Goal: Information Seeking & Learning: Find contact information

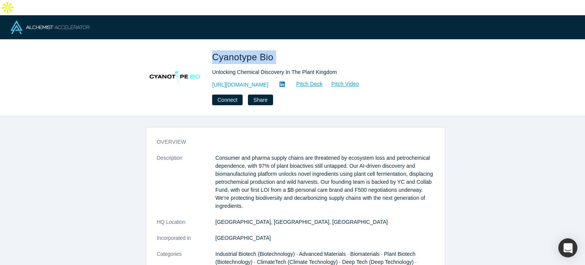
drag, startPoint x: 212, startPoint y: 38, endPoint x: 263, endPoint y: 39, distance: 50.7
click at [277, 50] on div "Cyanotype Bio Unlocking Chemical Discovery In The Plant Kingdom http://www.cyan…" at bounding box center [293, 77] width 300 height 55
click at [285, 82] on icon at bounding box center [282, 84] width 5 height 5
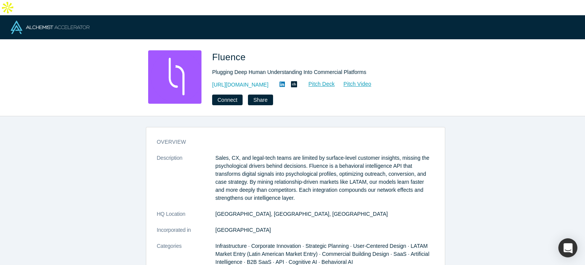
click at [232, 52] on span "Fluence" at bounding box center [230, 57] width 36 height 10
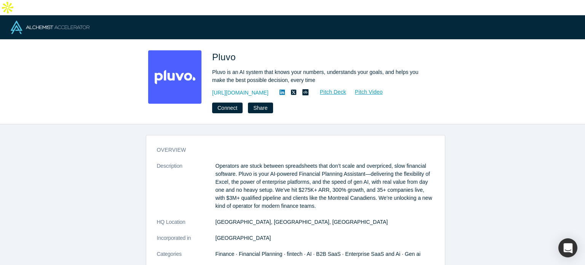
click at [227, 52] on span "Pluvo" at bounding box center [225, 57] width 26 height 10
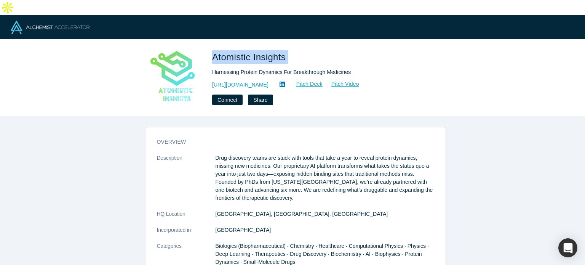
drag, startPoint x: 213, startPoint y: 44, endPoint x: 295, endPoint y: 43, distance: 81.6
click at [295, 50] on h1 "Atomistic Insights" at bounding box center [318, 57] width 213 height 14
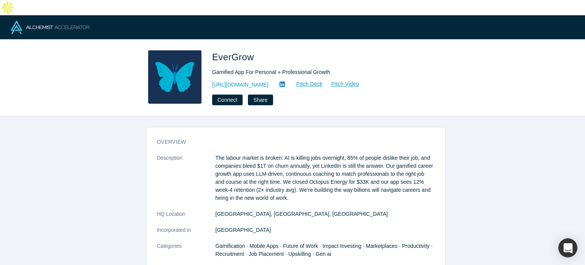
click at [232, 52] on span "EverGrow" at bounding box center [234, 57] width 45 height 10
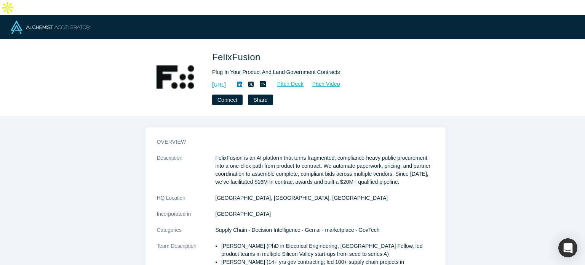
click at [233, 52] on span "FelixFusion" at bounding box center [237, 57] width 51 height 10
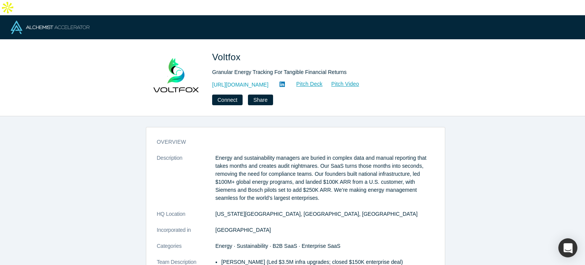
click at [229, 52] on span "Voltfox" at bounding box center [227, 57] width 31 height 10
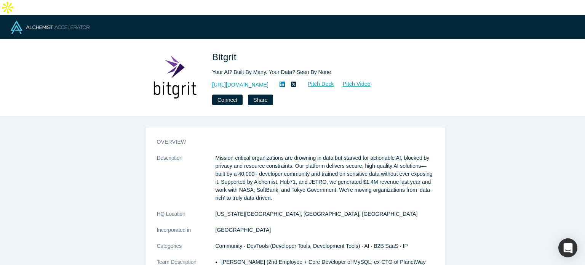
click at [234, 52] on span "Bitgrit" at bounding box center [225, 57] width 27 height 10
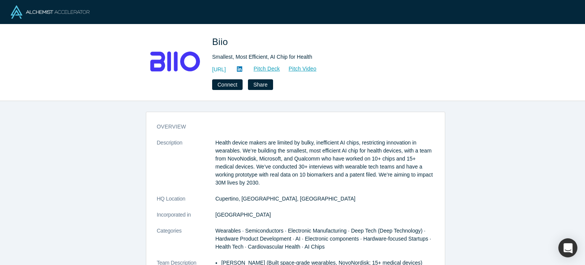
click at [220, 38] on span "Biio" at bounding box center [221, 42] width 19 height 10
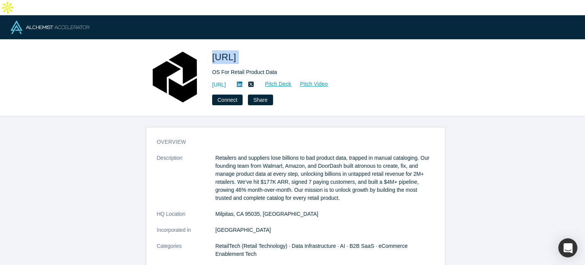
drag, startPoint x: 212, startPoint y: 40, endPoint x: 278, endPoint y: 46, distance: 66.6
click at [278, 50] on div "[URL] OS For Retail Product Data [URL] Pitch Deck Pitch Video Connect Share" at bounding box center [293, 77] width 300 height 55
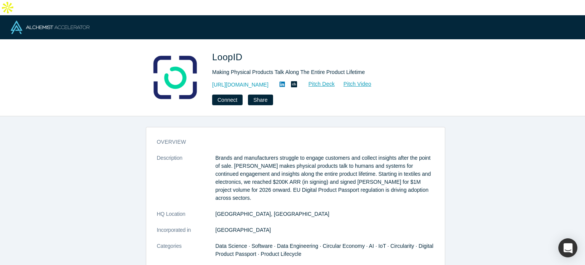
click at [216, 52] on span "LoopID" at bounding box center [228, 57] width 33 height 10
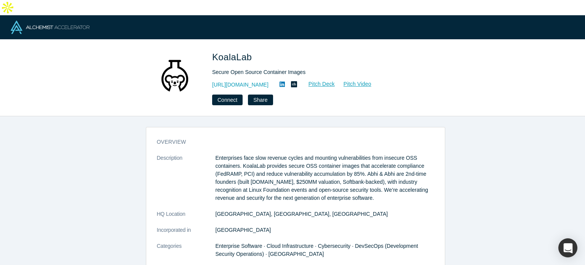
click at [229, 52] on span "KoalaLab" at bounding box center [233, 57] width 42 height 10
click at [228, 52] on span "KoalaLab" at bounding box center [233, 57] width 42 height 10
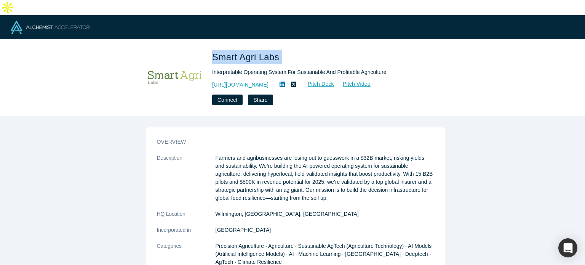
drag, startPoint x: 213, startPoint y: 41, endPoint x: 292, endPoint y: 40, distance: 79.3
click at [292, 50] on h1 "Smart Agri Labs" at bounding box center [318, 57] width 213 height 14
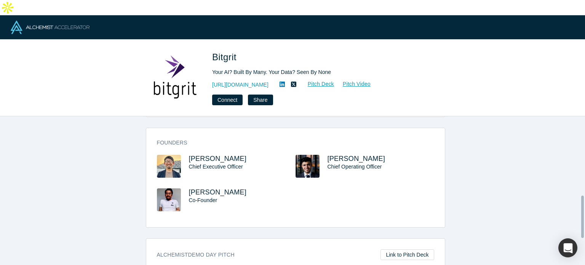
scroll to position [305, 0]
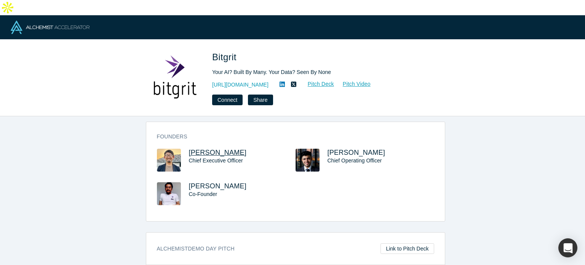
click at [191, 149] on span "[PERSON_NAME]" at bounding box center [218, 153] width 58 height 8
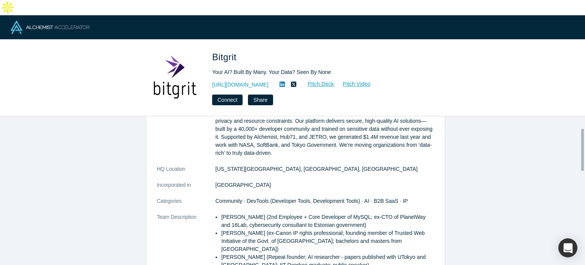
scroll to position [38, 0]
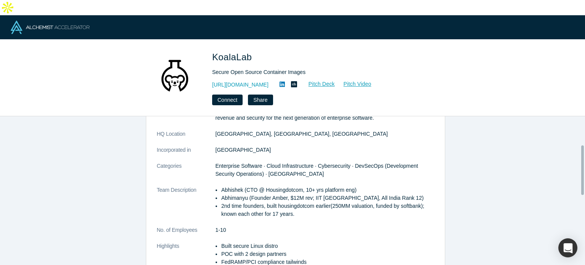
scroll to position [114, 0]
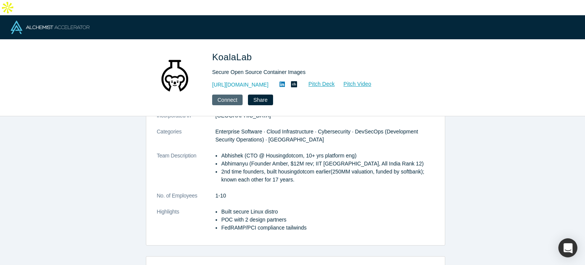
click at [226, 95] on button "Connect" at bounding box center [227, 100] width 30 height 11
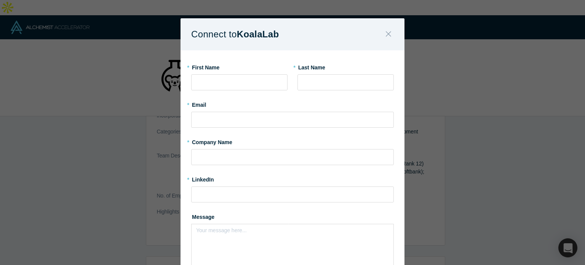
click at [386, 35] on icon "Close" at bounding box center [388, 33] width 5 height 5
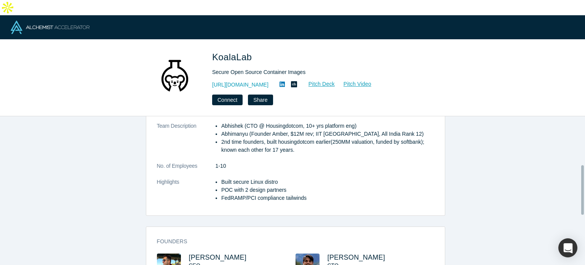
scroll to position [229, 0]
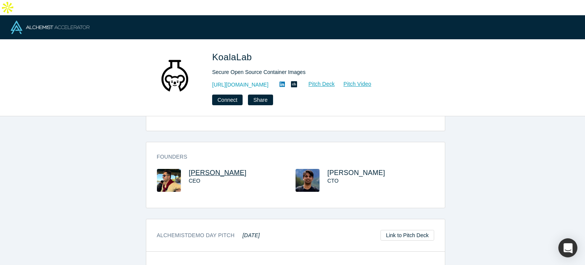
click at [204, 169] on span "Abhimanyu Dhamija" at bounding box center [218, 173] width 58 height 8
drag, startPoint x: 185, startPoint y: 156, endPoint x: 257, endPoint y: 157, distance: 72.4
click at [257, 169] on div "Abhimanyu Dhamija CEO" at bounding box center [226, 186] width 139 height 34
copy span "Abhimanyu Dhamija"
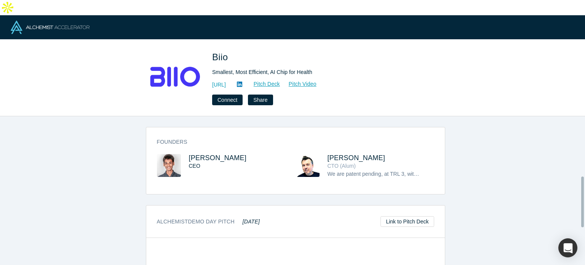
scroll to position [229, 0]
click at [204, 153] on span "Satyam Goel" at bounding box center [218, 157] width 58 height 8
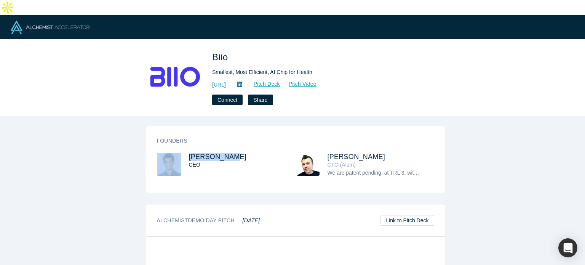
drag, startPoint x: 180, startPoint y: 140, endPoint x: 250, endPoint y: 138, distance: 69.8
click at [236, 153] on div "Satyam Goel CEO" at bounding box center [226, 170] width 139 height 35
copy div "Satyam Goel"
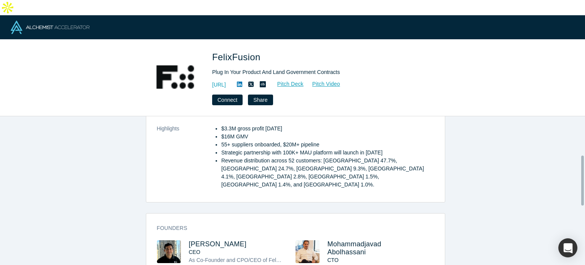
scroll to position [191, 0]
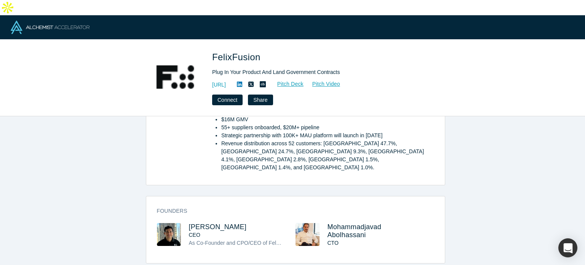
drag, startPoint x: 183, startPoint y: 189, endPoint x: 241, endPoint y: 186, distance: 58.0
click at [241, 223] on div "[PERSON_NAME] CEO As Co-Founder and CPO/CEO of FelixFusion, I architected our A…" at bounding box center [226, 240] width 139 height 35
copy span "[PERSON_NAME]"
click at [210, 223] on span "Ashkan Yousefi" at bounding box center [218, 227] width 58 height 8
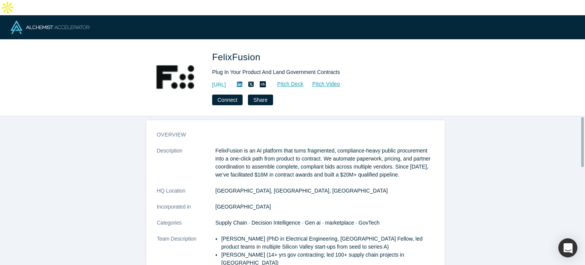
scroll to position [0, 0]
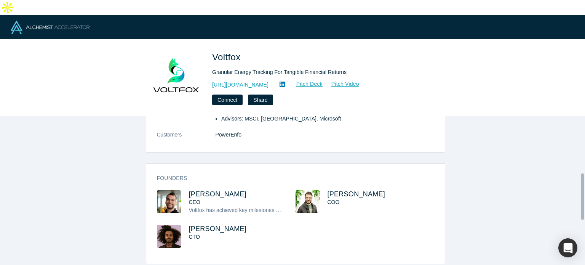
scroll to position [229, 0]
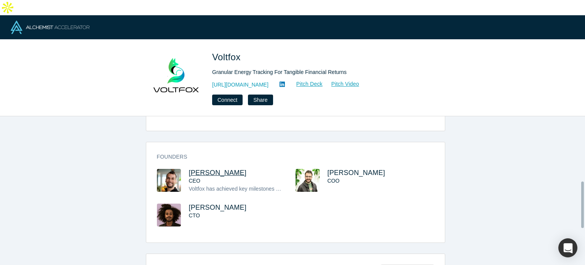
click at [206, 169] on span "[PERSON_NAME]" at bounding box center [218, 173] width 58 height 8
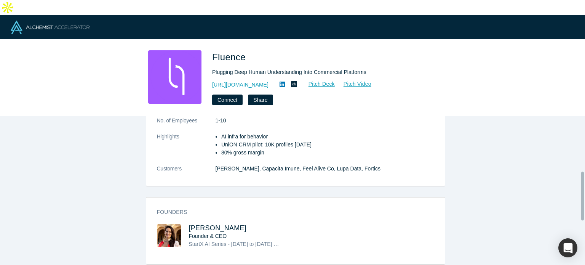
scroll to position [191, 0]
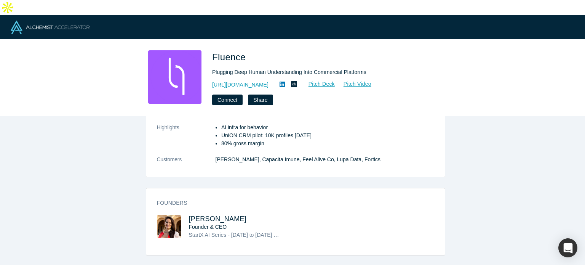
drag, startPoint x: 184, startPoint y: 205, endPoint x: 249, endPoint y: 204, distance: 65.6
click at [242, 215] on div "[PERSON_NAME] Founder & CEO StartX AI Series - [DATE] to [DATE] Microsoft for S…" at bounding box center [226, 232] width 139 height 35
click at [215, 215] on span "[PERSON_NAME]" at bounding box center [218, 219] width 58 height 8
